Goal: Information Seeking & Learning: Learn about a topic

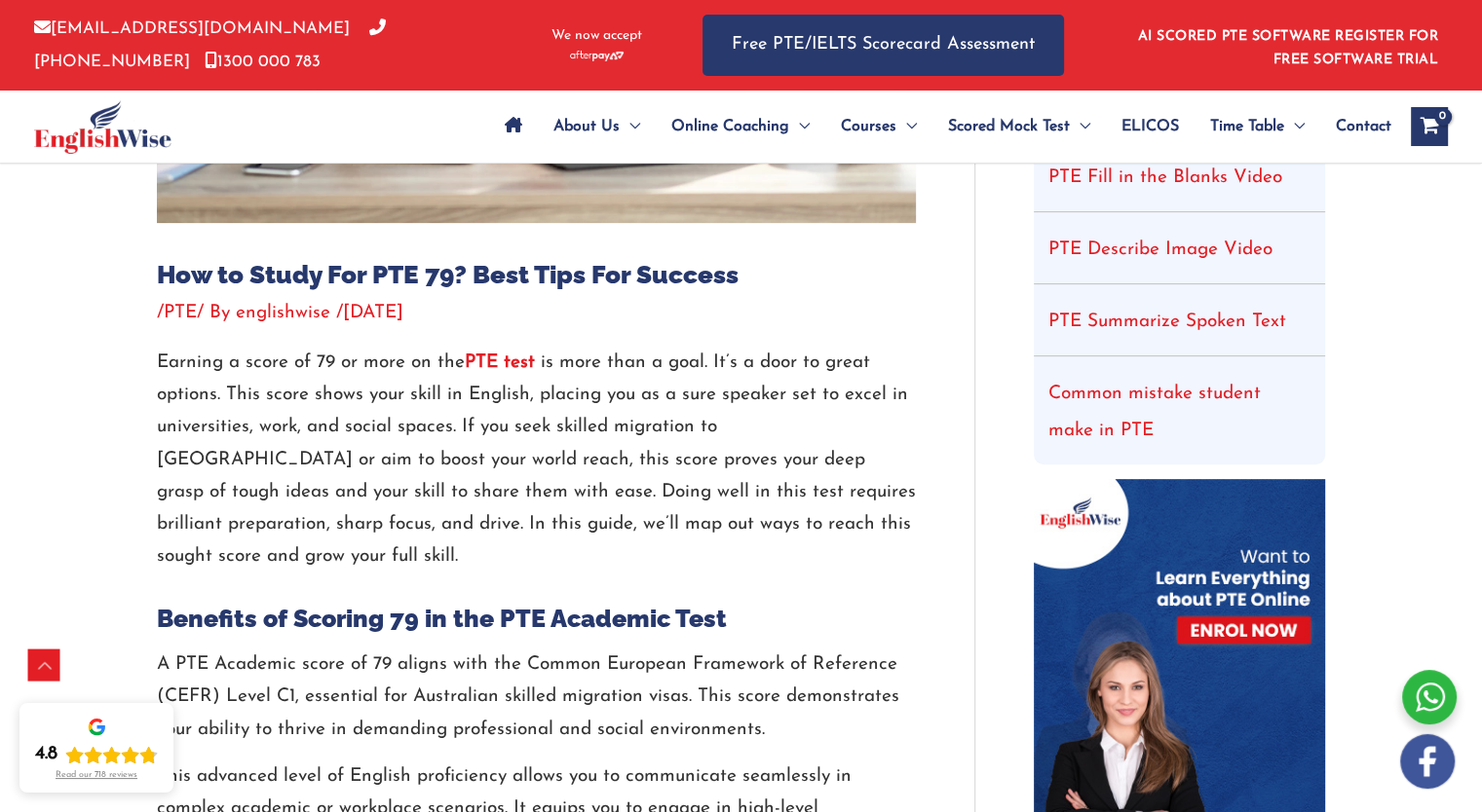
click at [317, 460] on p "Earning a score of 79 or more on the PTE test is more than a goal. It’s a door …" at bounding box center [536, 459] width 759 height 227
click at [317, 461] on p "Earning a score of 79 or more on the PTE test is more than a goal. It’s a door …" at bounding box center [536, 459] width 759 height 227
click at [502, 492] on p "Earning a score of 79 or more on the PTE test is more than a goal. It’s a door …" at bounding box center [536, 459] width 759 height 227
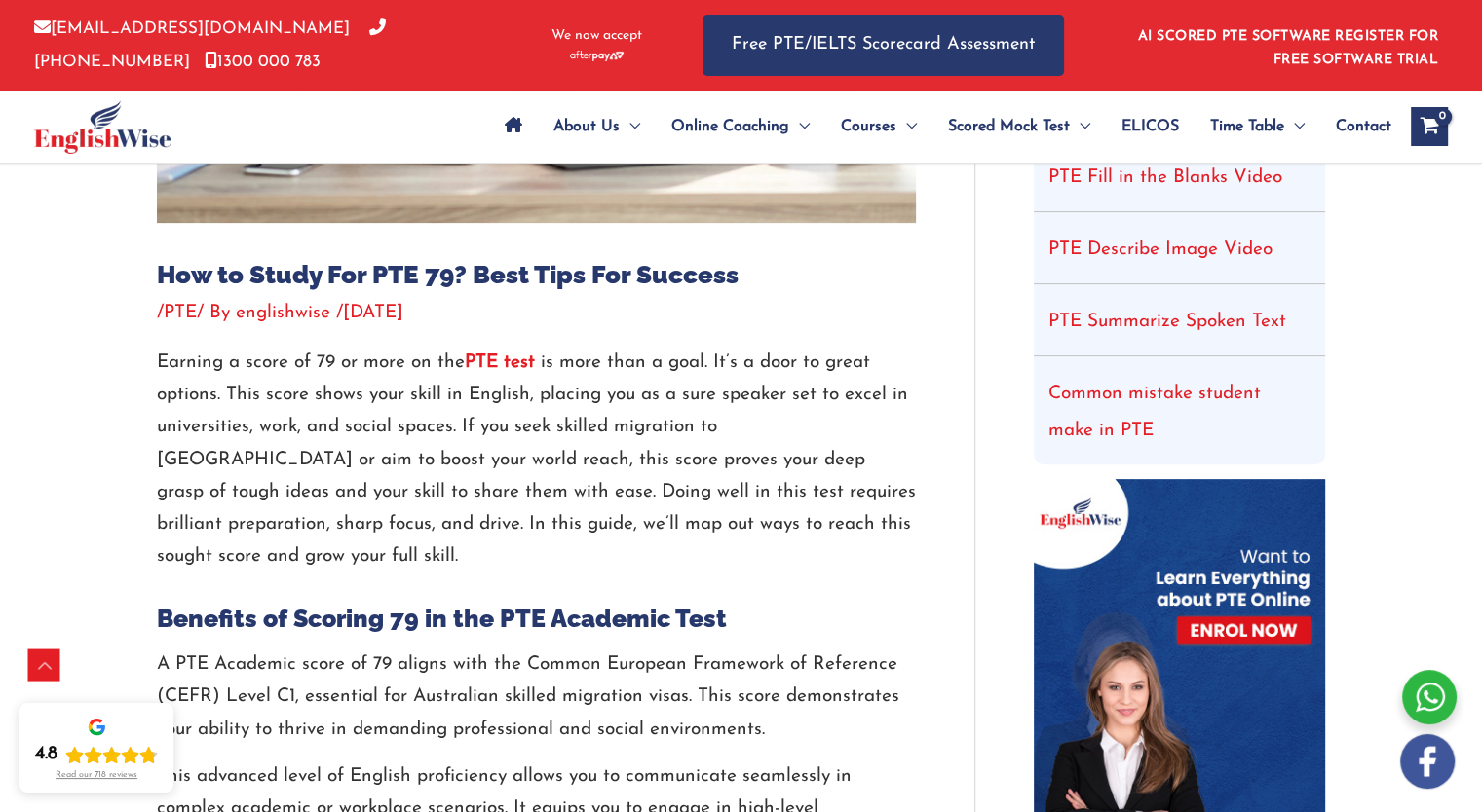
click at [631, 488] on p "Earning a score of 79 or more on the PTE test is more than a goal. It’s a door …" at bounding box center [536, 459] width 759 height 227
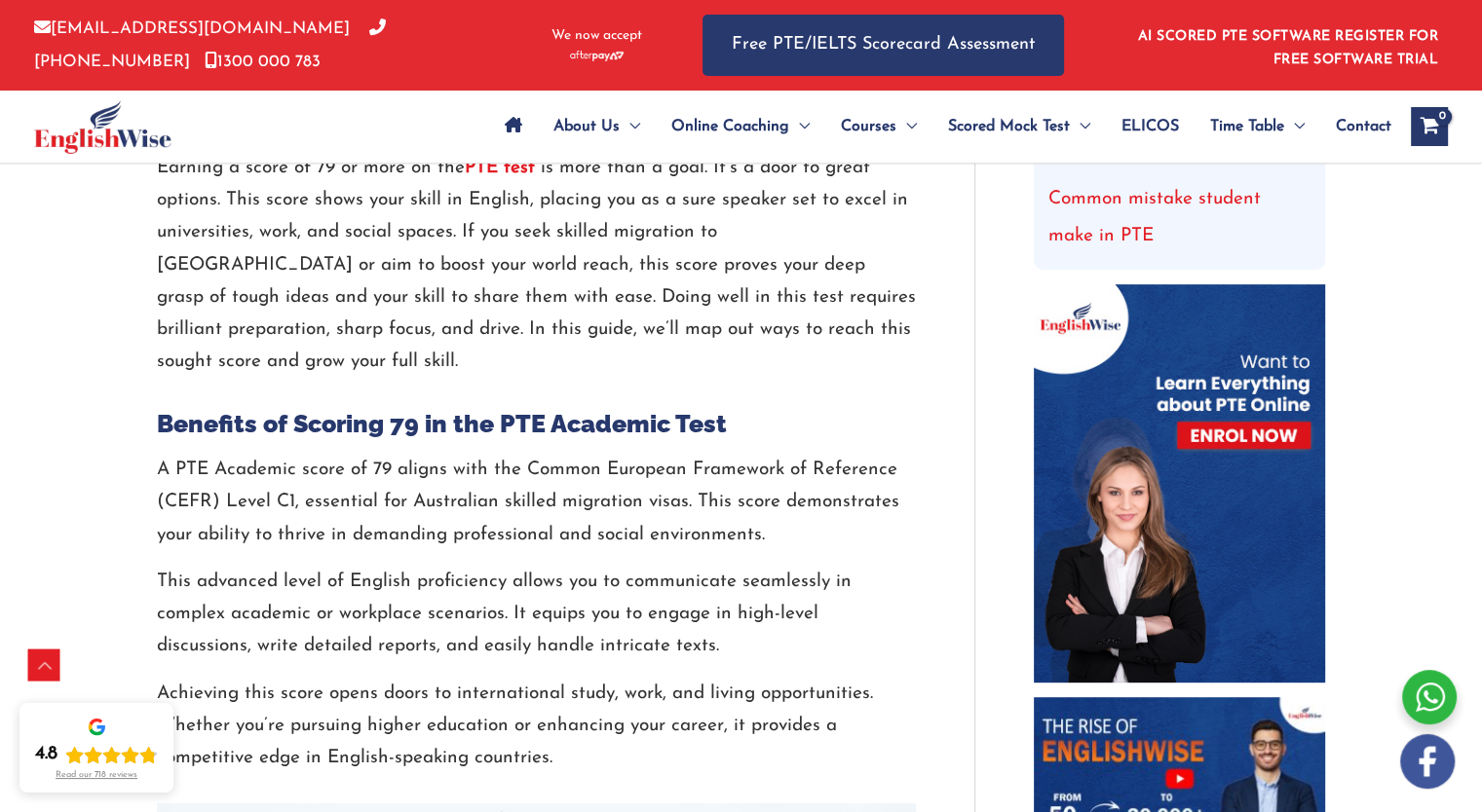
scroll to position [653, 0]
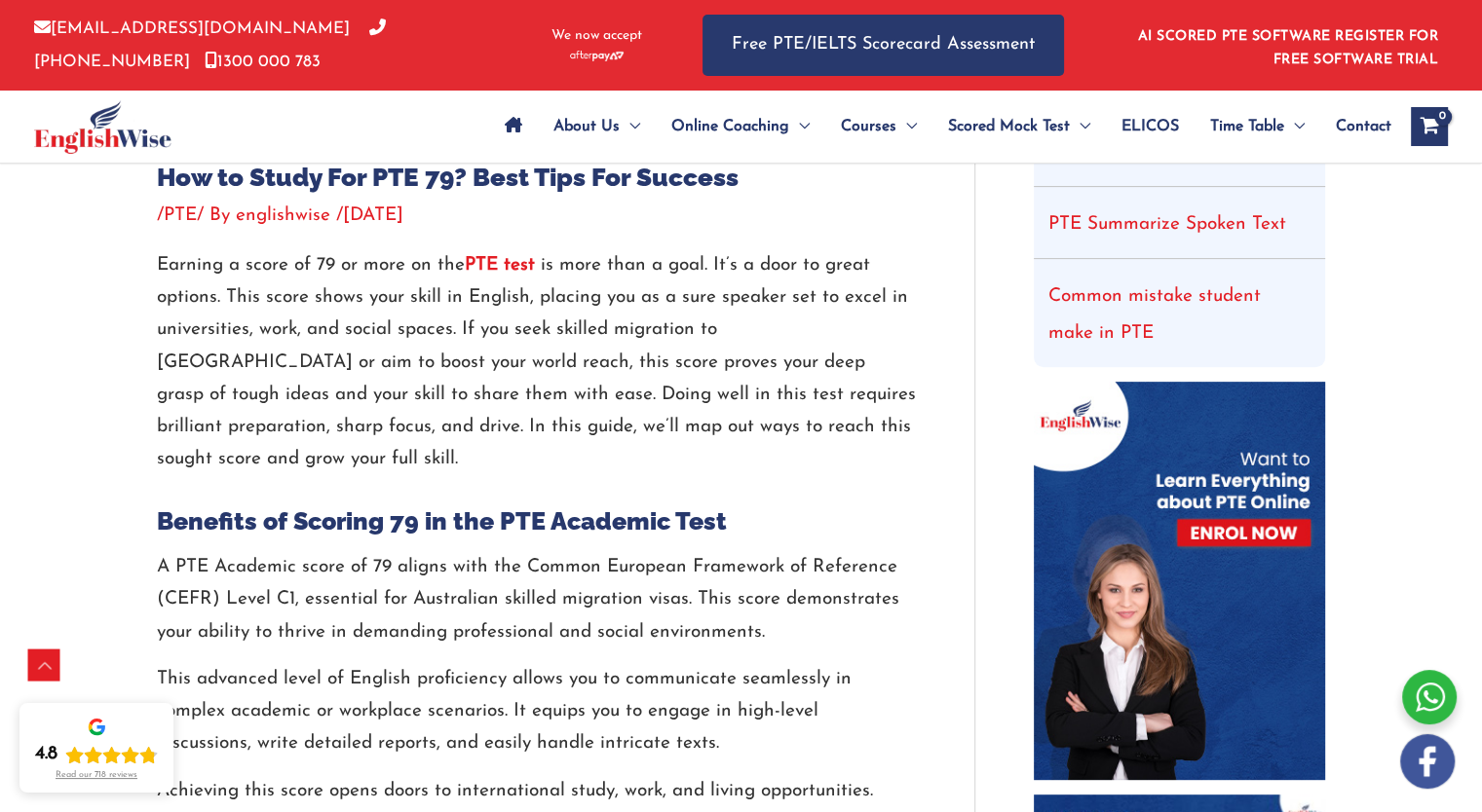
click at [530, 426] on p "Earning a score of 79 or more on the PTE test is more than a goal. It’s a door …" at bounding box center [536, 362] width 759 height 227
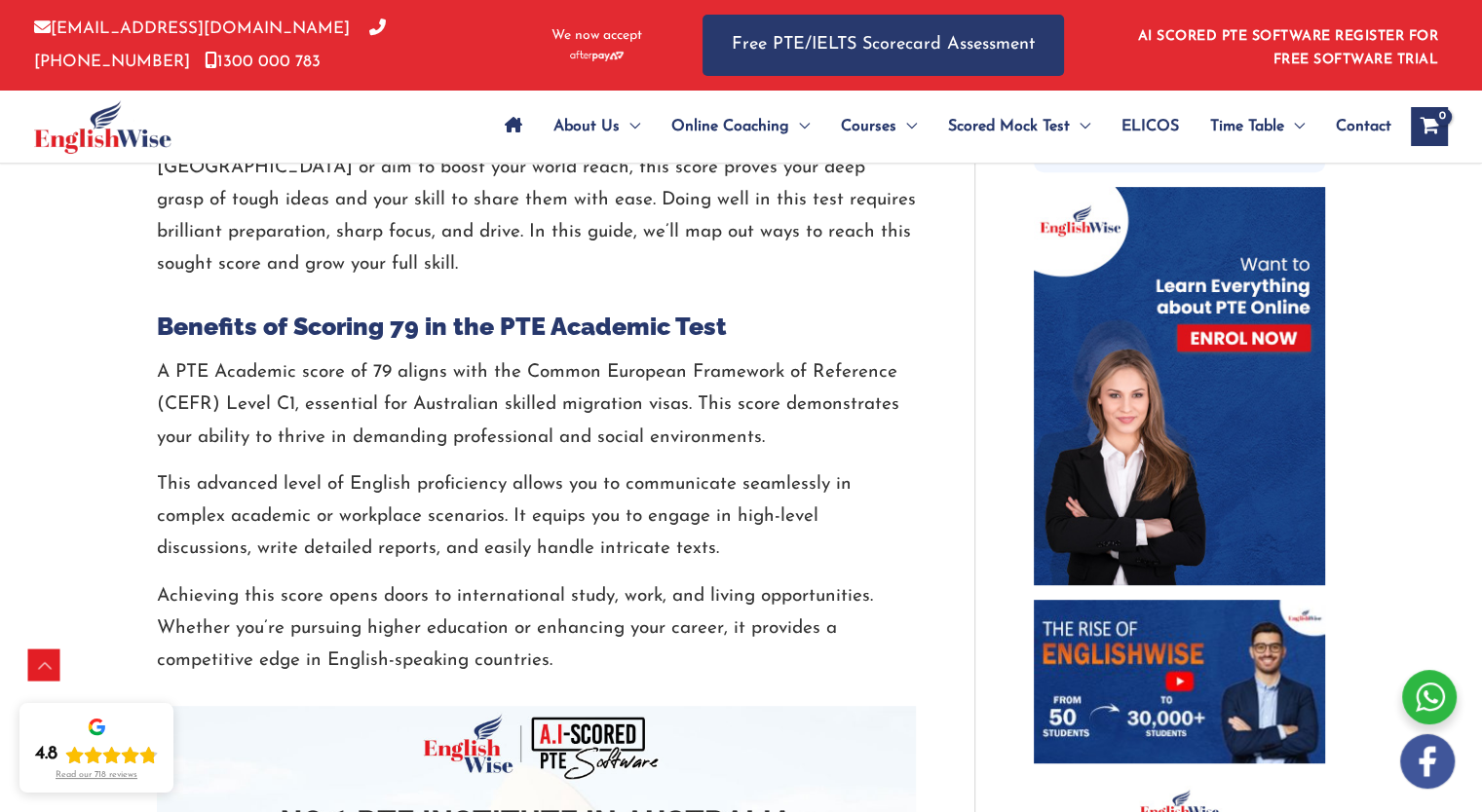
scroll to position [945, 0]
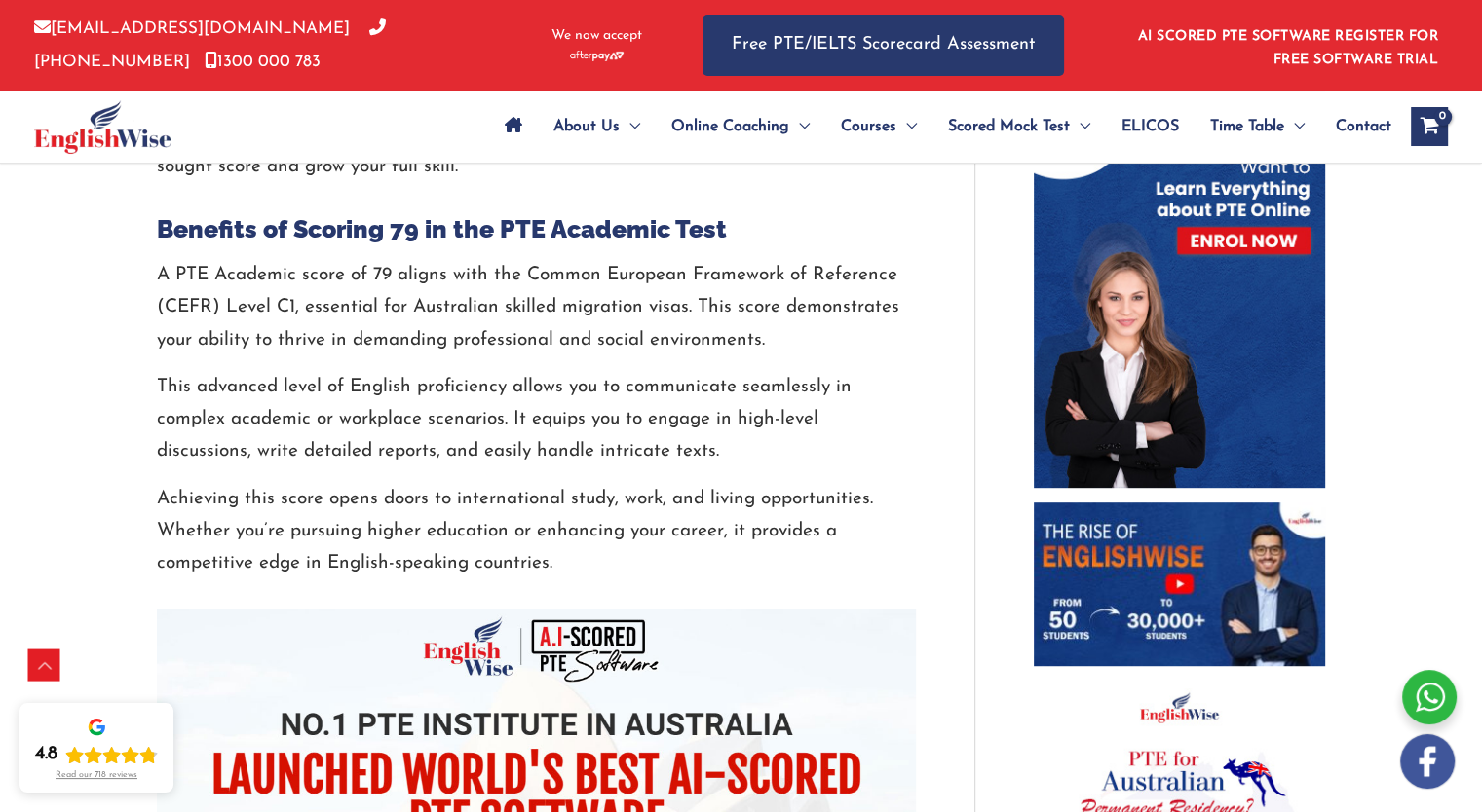
click at [395, 307] on p "A PTE Academic score of 79 aligns with the Common European Framework of Referen…" at bounding box center [536, 308] width 759 height 97
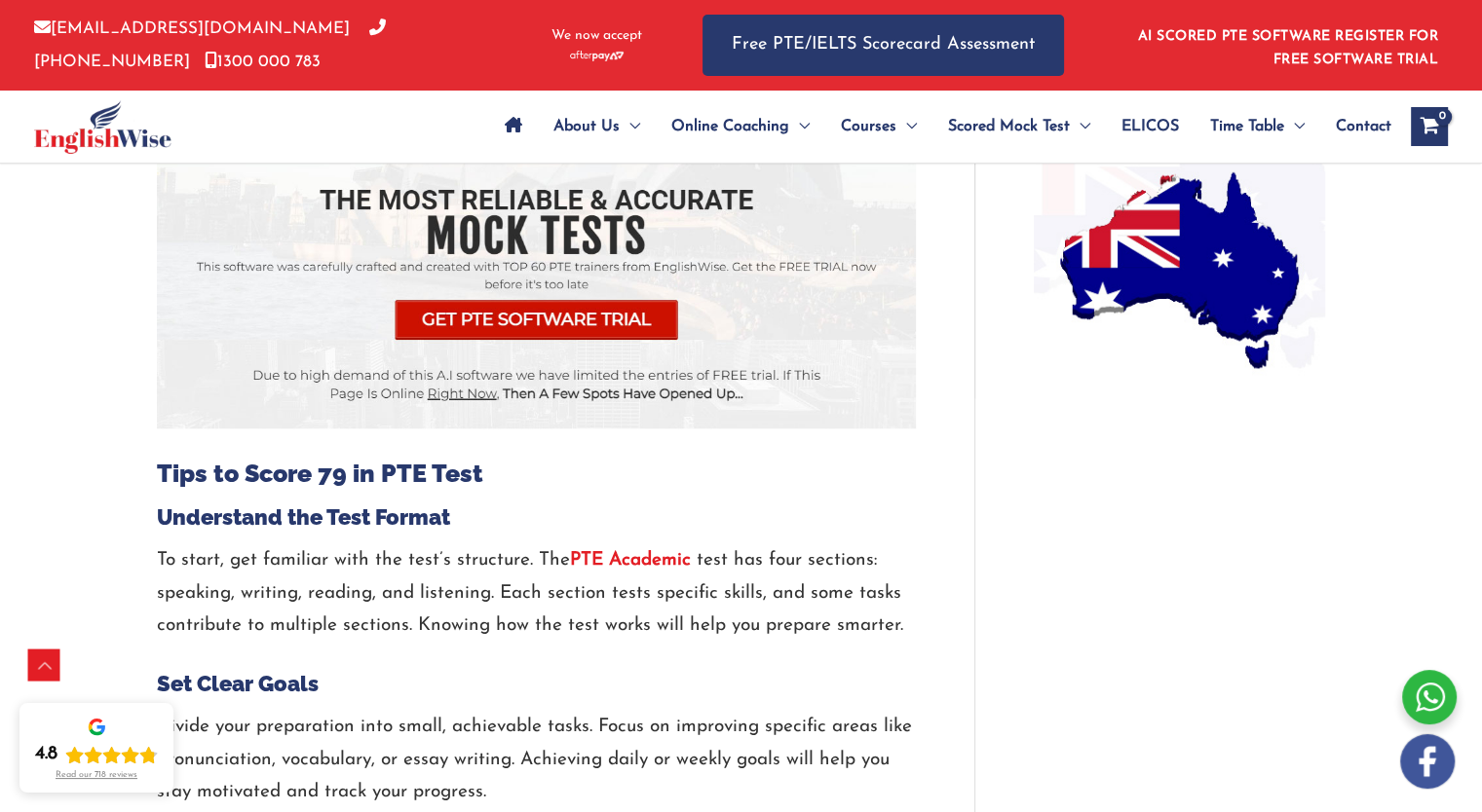
scroll to position [1822, 0]
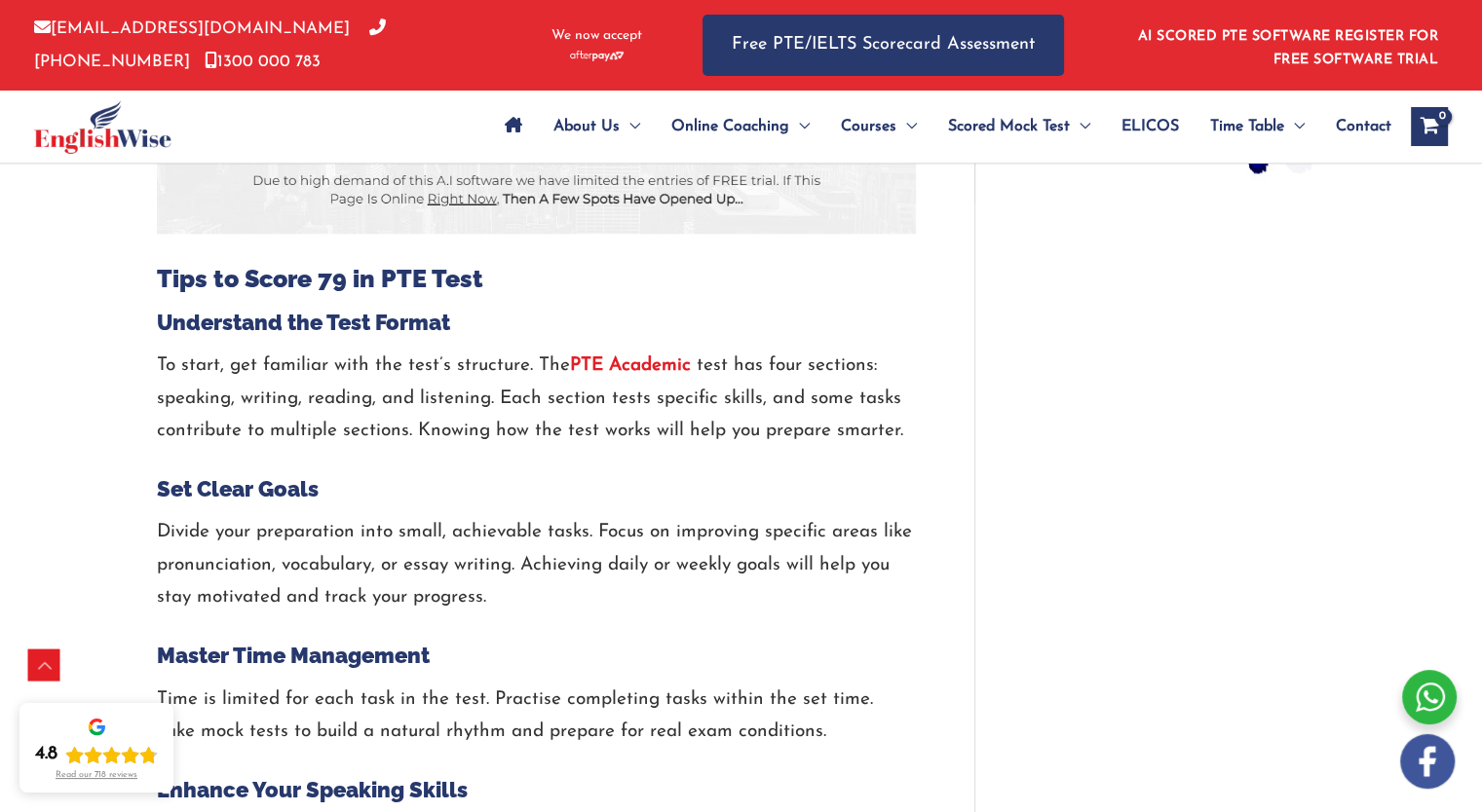
click at [474, 362] on p "To start, get familiar with the test’s structure. The PTE Academic test has fou…" at bounding box center [536, 398] width 759 height 97
click at [192, 365] on p "To start, get familiar with the test’s structure. The PTE Academic test has fou…" at bounding box center [536, 398] width 759 height 97
drag, startPoint x: 192, startPoint y: 365, endPoint x: 200, endPoint y: 374, distance: 12.0
click at [200, 374] on p "To start, get familiar with the test’s structure. The PTE Academic test has fou…" at bounding box center [536, 398] width 759 height 97
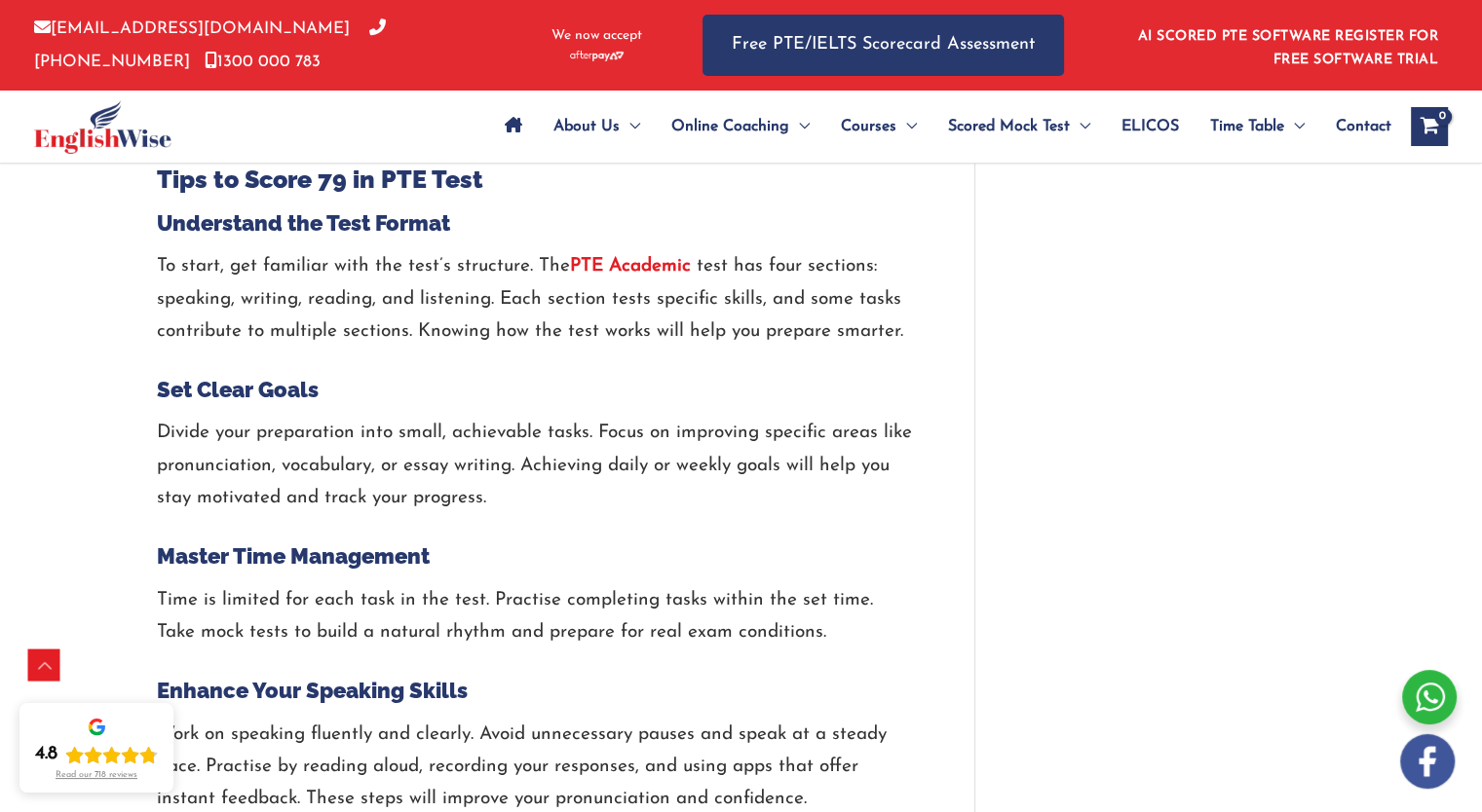
scroll to position [2016, 0]
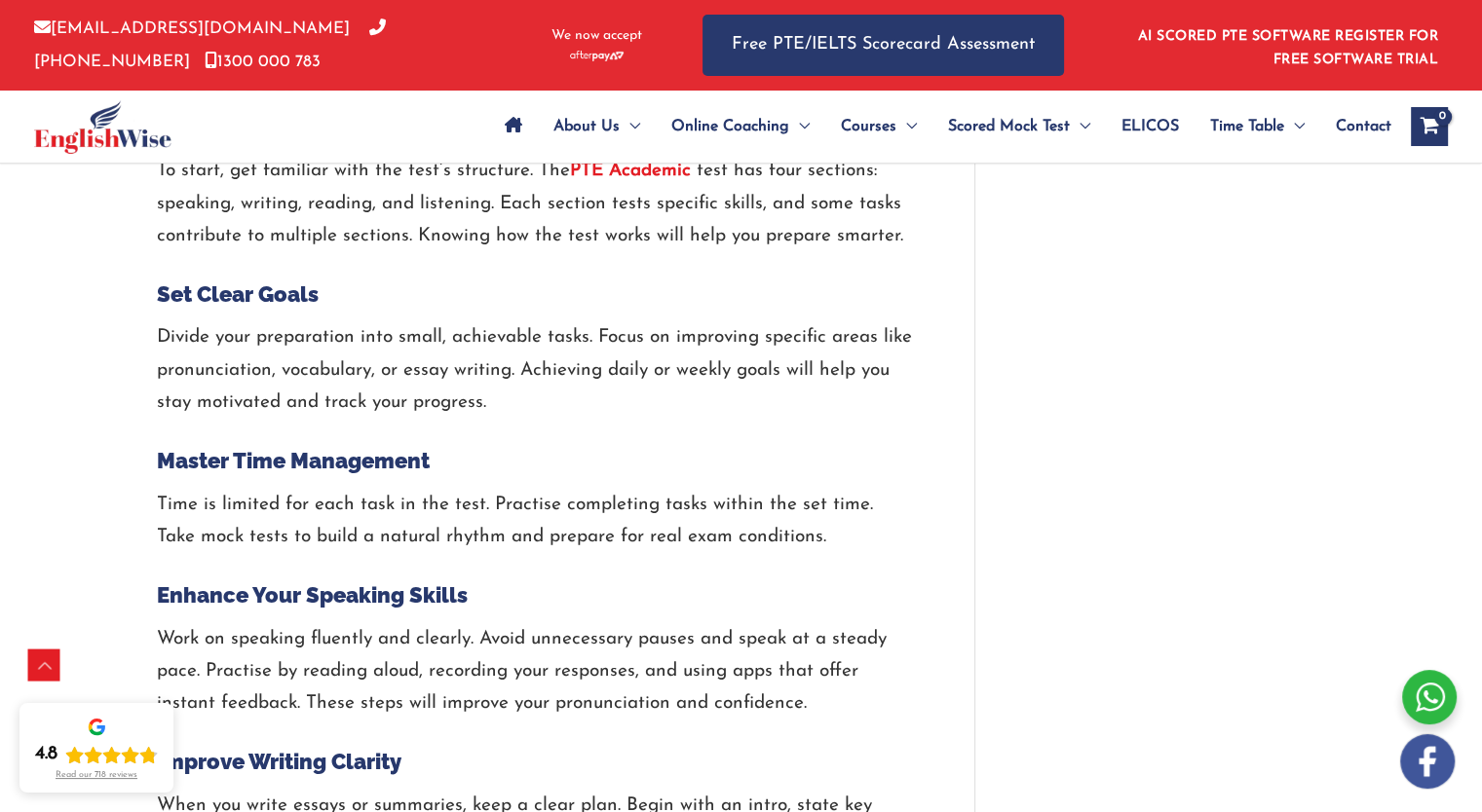
click at [229, 501] on p "Time is limited for each task in the test. Practise completing tasks within the…" at bounding box center [536, 522] width 759 height 65
click at [411, 500] on p "Time is limited for each task in the test. Practise completing tasks within the…" at bounding box center [536, 522] width 759 height 65
click at [667, 499] on p "Time is limited for each task in the test. Practise completing tasks within the…" at bounding box center [536, 522] width 759 height 65
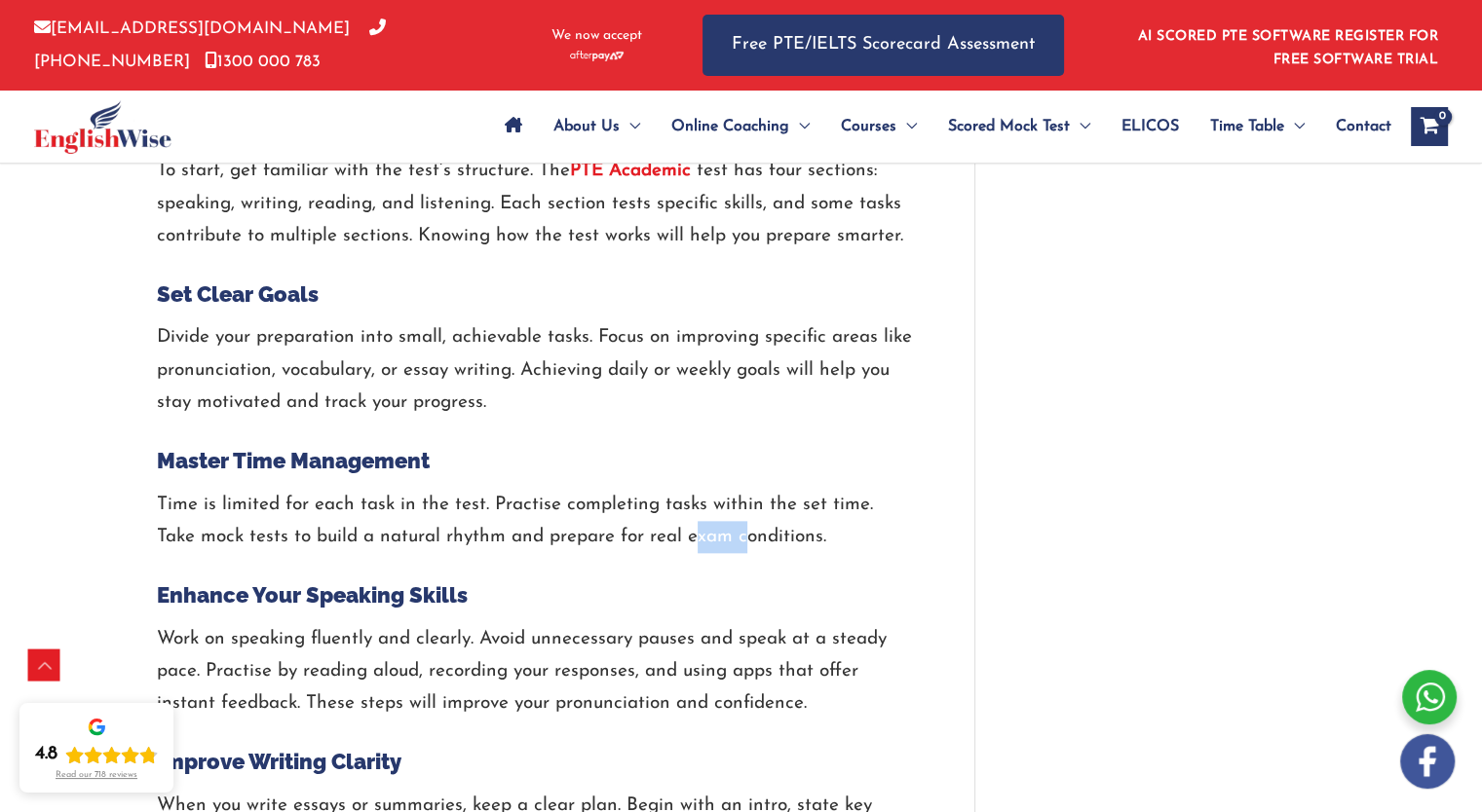
click at [667, 499] on p "Time is limited for each task in the test. Practise completing tasks within the…" at bounding box center [536, 522] width 759 height 65
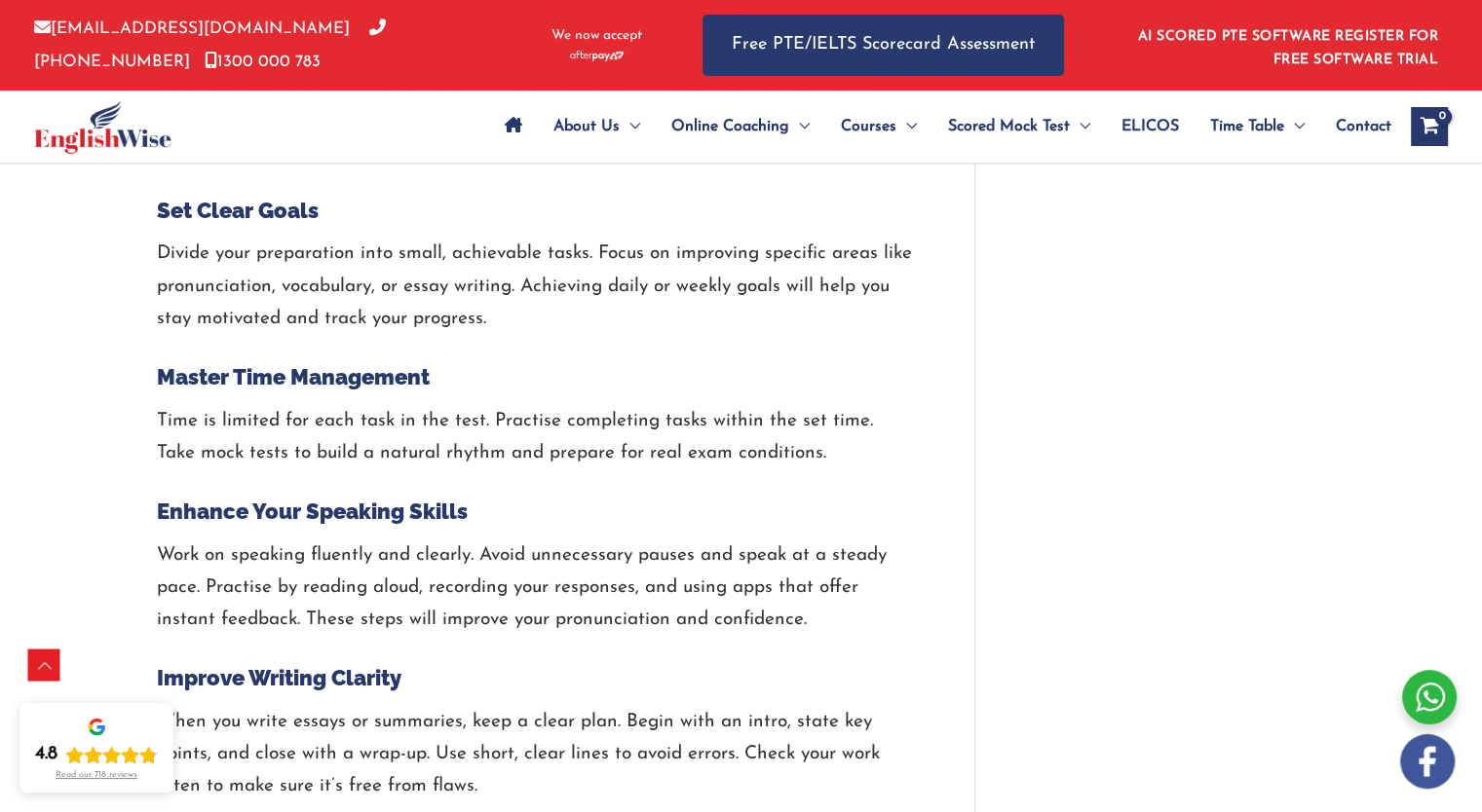
scroll to position [2211, 0]
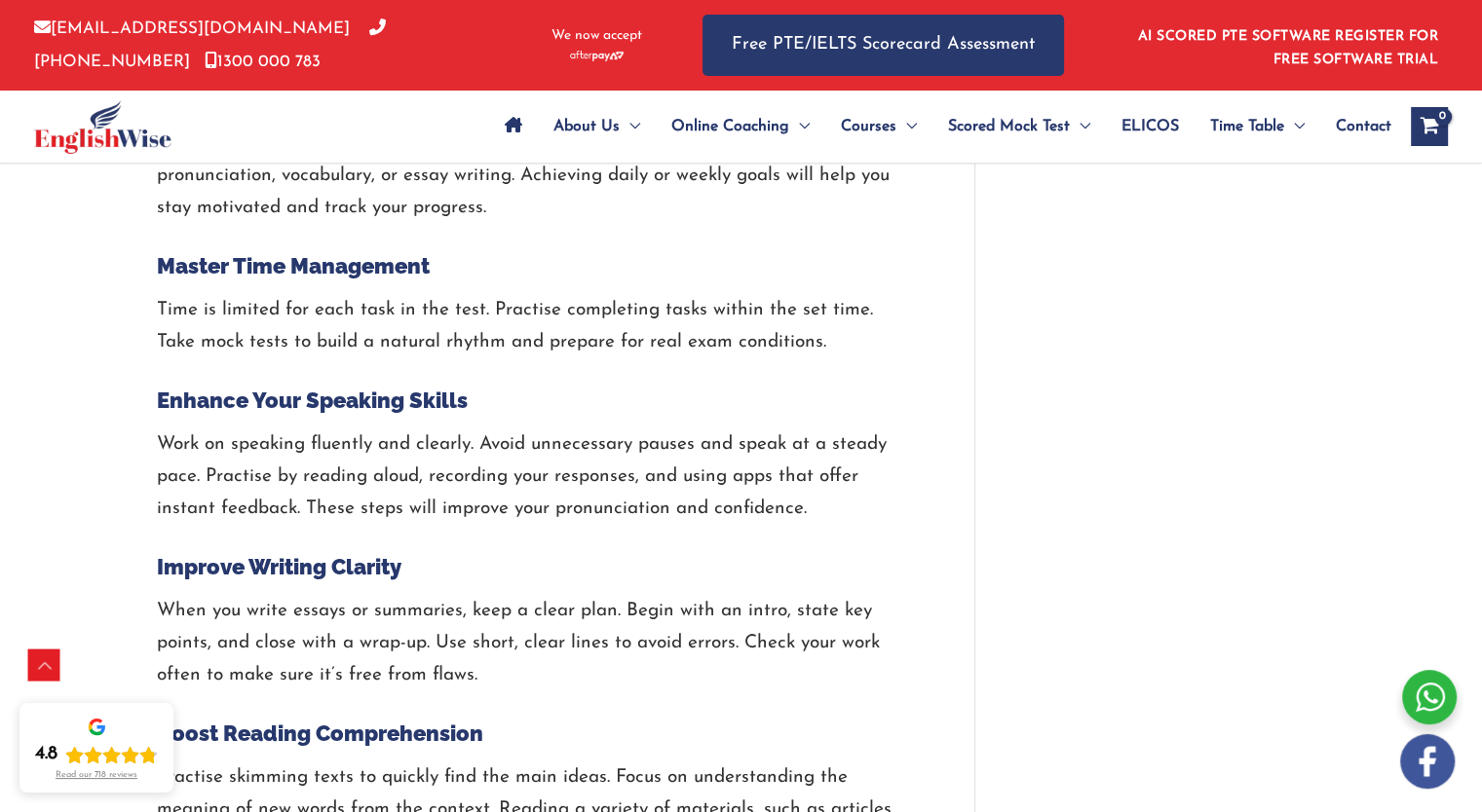
click at [255, 472] on p "Work on speaking fluently and clearly. Avoid unnecessary pauses and speak at a …" at bounding box center [536, 477] width 759 height 97
click at [114, 469] on div "How to Study For PTE 79? Best Tips For Success / PTE / By englishwise / [DATE] …" at bounding box center [741, 652] width 1482 height 5328
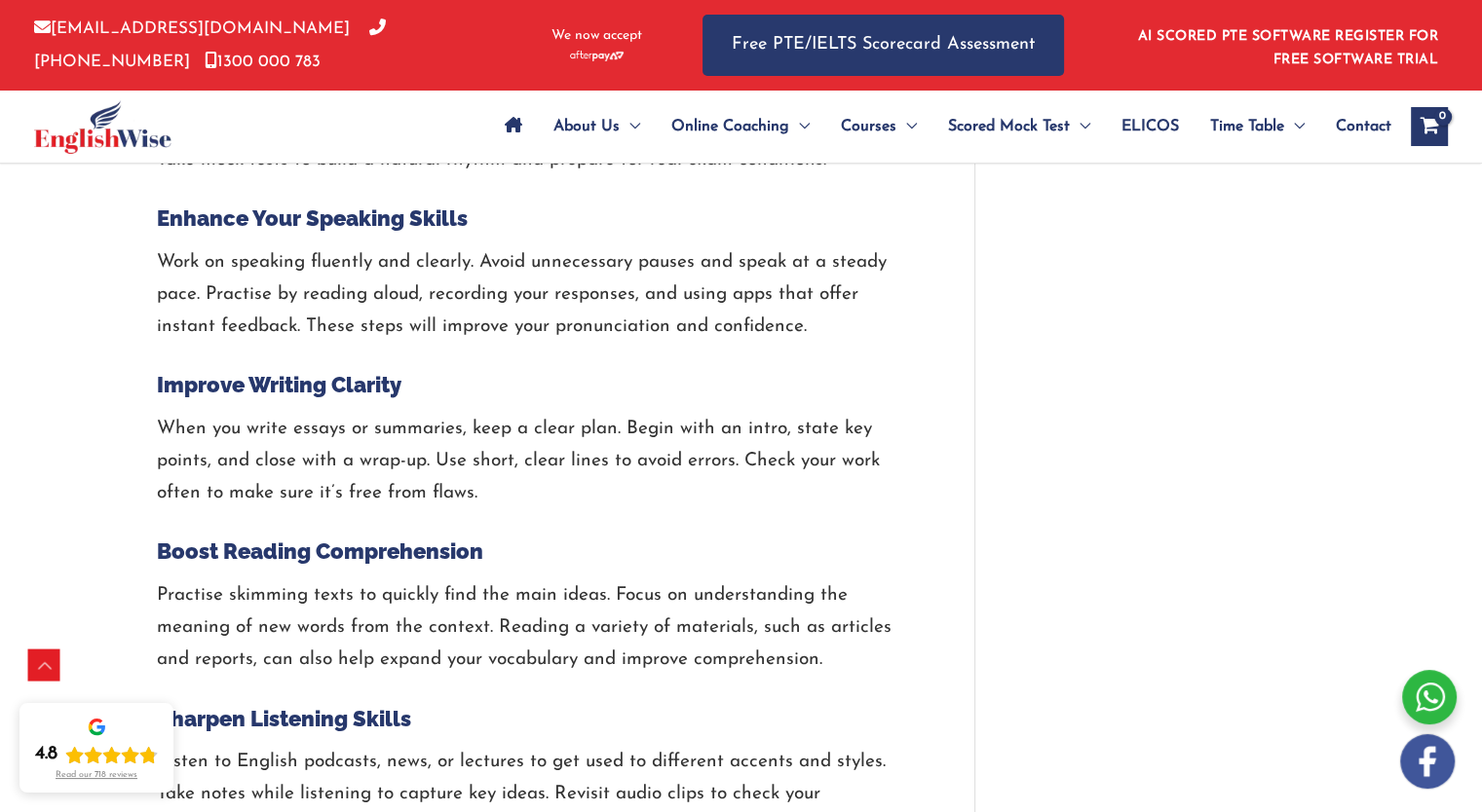
scroll to position [2406, 0]
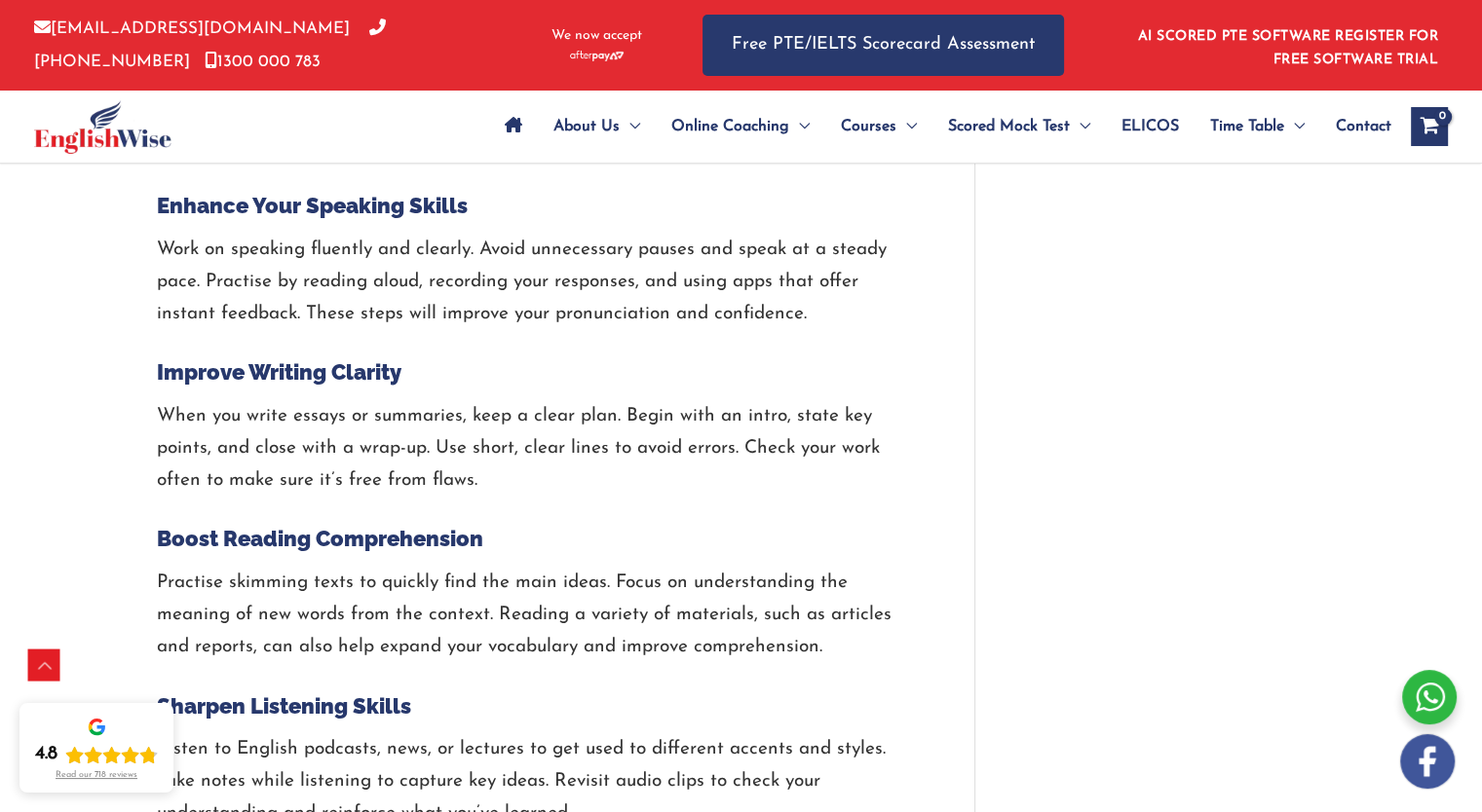
click at [413, 417] on p "When you write essays or summaries, keep a clear plan. Begin with an intro, sta…" at bounding box center [536, 449] width 759 height 97
click at [124, 415] on div "How to Study For PTE 79? Best Tips For Success / PTE / By englishwise / [DATE] …" at bounding box center [741, 457] width 1482 height 5328
click at [119, 415] on div "How to Study For PTE 79? Best Tips For Success / PTE / By englishwise / [DATE] …" at bounding box center [741, 457] width 1482 height 5328
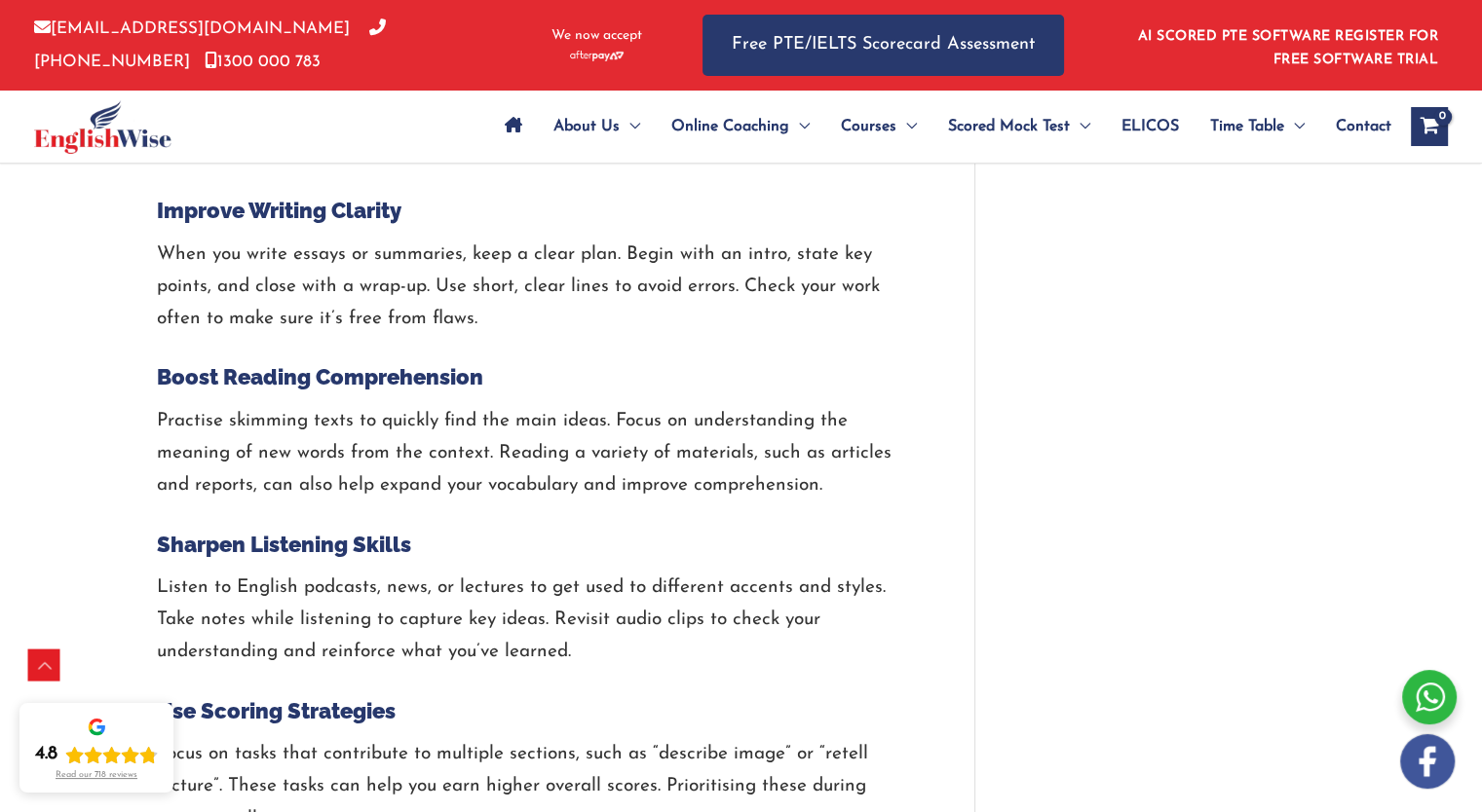
scroll to position [2601, 0]
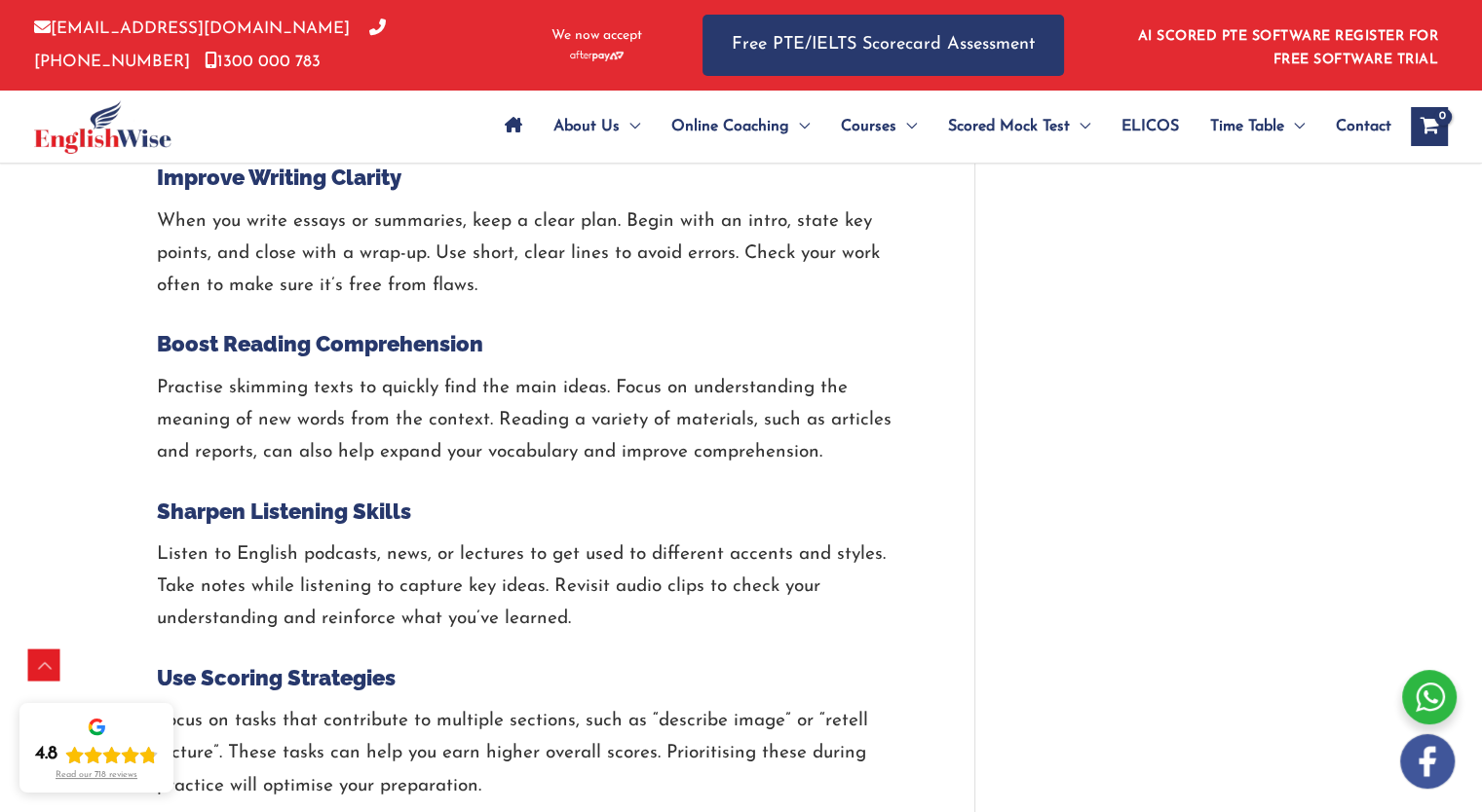
click at [97, 514] on div "How to Study For PTE 79? Best Tips For Success / PTE / By englishwise / [DATE] …" at bounding box center [741, 261] width 1482 height 5328
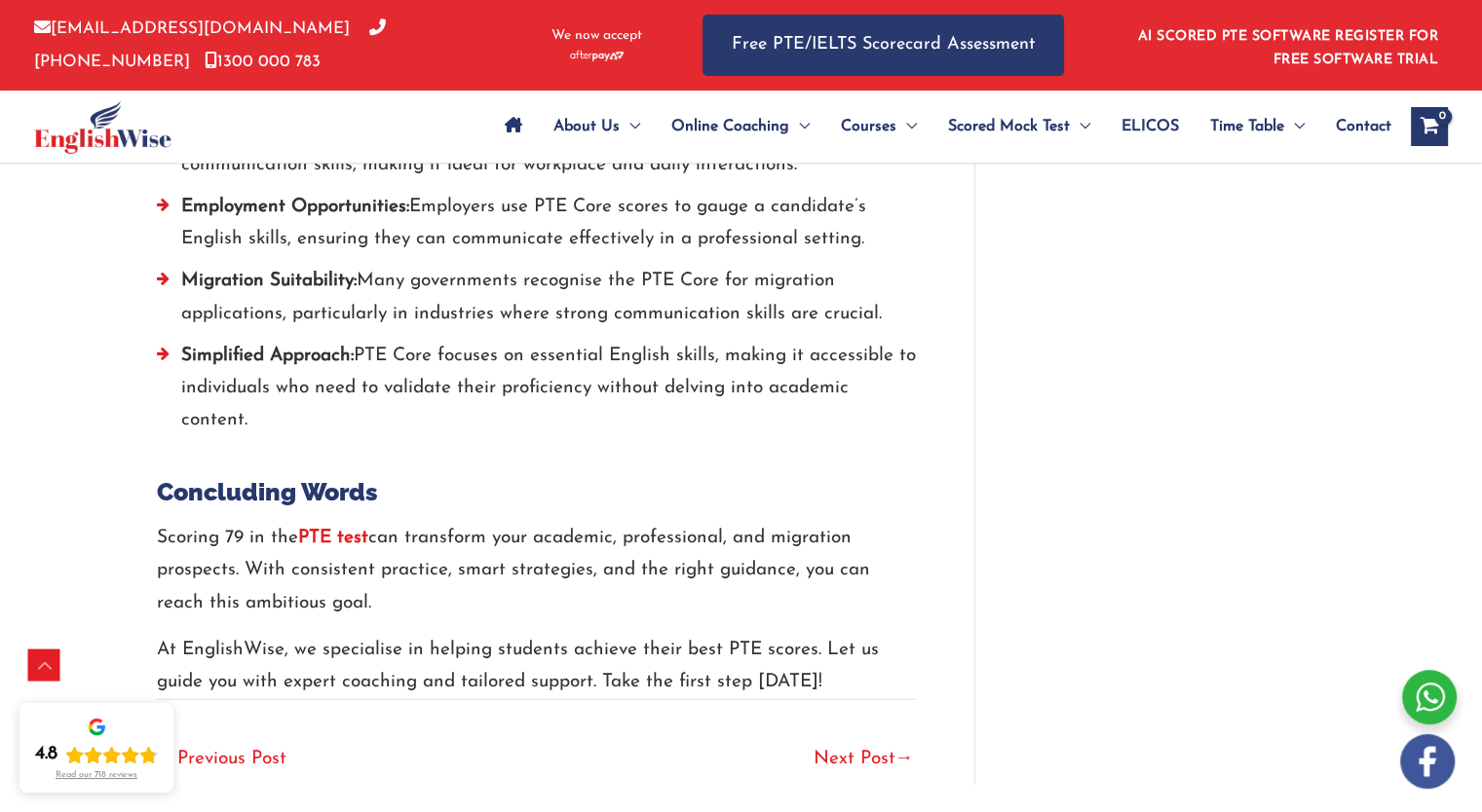
scroll to position [4841, 0]
